Goal: Information Seeking & Learning: Learn about a topic

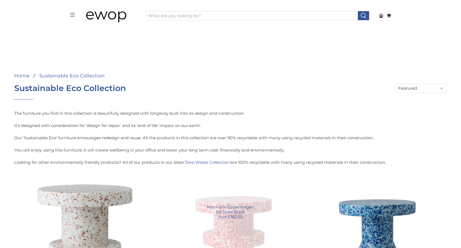
scroll to position [82, 0]
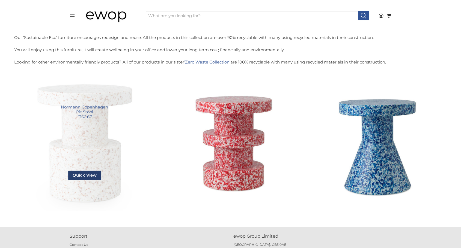
click at [90, 177] on span "Quick View" at bounding box center [84, 175] width 33 height 9
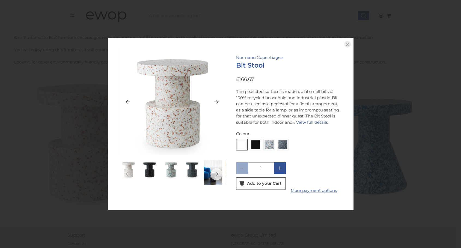
click at [181, 110] on img at bounding box center [172, 102] width 106 height 106
click at [308, 120] on link "View full details" at bounding box center [312, 122] width 32 height 5
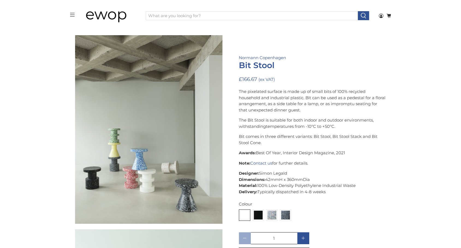
scroll to position [1365, 0]
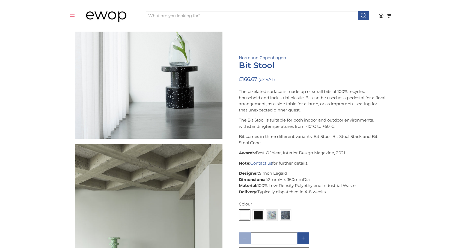
click at [74, 15] on icon "menu" at bounding box center [72, 14] width 5 height 5
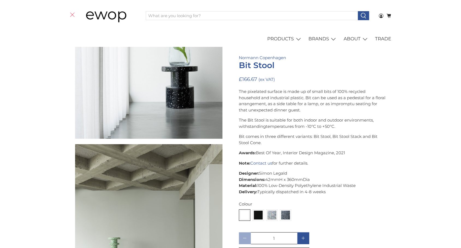
click at [354, 120] on span "The Bit Stool is suitable for both indoor and outdoor environments, withstanding" at bounding box center [306, 123] width 135 height 11
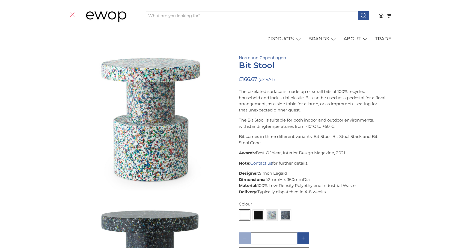
scroll to position [246, 0]
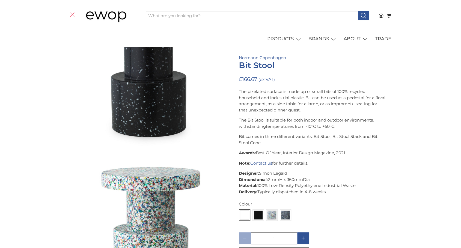
click at [381, 181] on p "Designer: Simon Legald Dimensions: 42mmH x 360mmDia Material: 100% Low-Density …" at bounding box center [312, 182] width 147 height 25
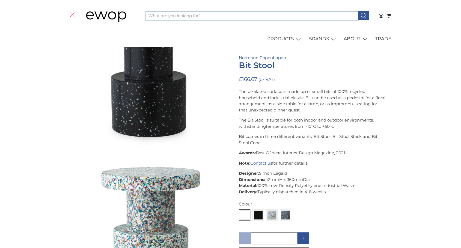
click at [239, 19] on input "What are you looking for?" at bounding box center [252, 15] width 212 height 9
type input "bit"
click at [358, 11] on button at bounding box center [363, 15] width 11 height 9
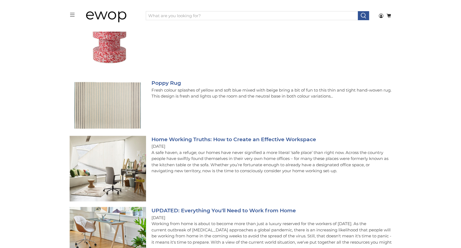
scroll to position [110, 0]
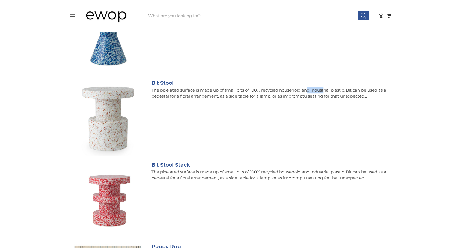
drag, startPoint x: 262, startPoint y: 91, endPoint x: 279, endPoint y: 87, distance: 17.0
click at [279, 87] on p "The pixelated surface is made up of small bits of 100% recycled household and i…" at bounding box center [271, 93] width 240 height 12
copy p "recycled"
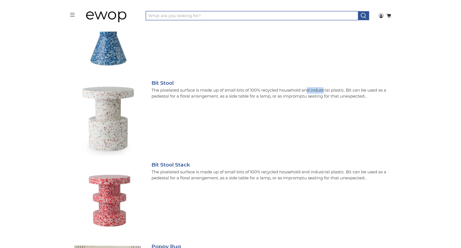
click at [228, 17] on input "What are you looking for?" at bounding box center [252, 15] width 212 height 9
paste input "recycled"
type input "recycled"
click at [358, 11] on button at bounding box center [363, 15] width 11 height 9
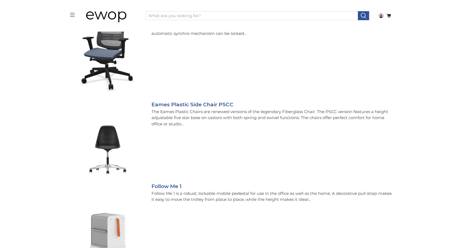
scroll to position [328, 0]
